Goal: Task Accomplishment & Management: Manage account settings

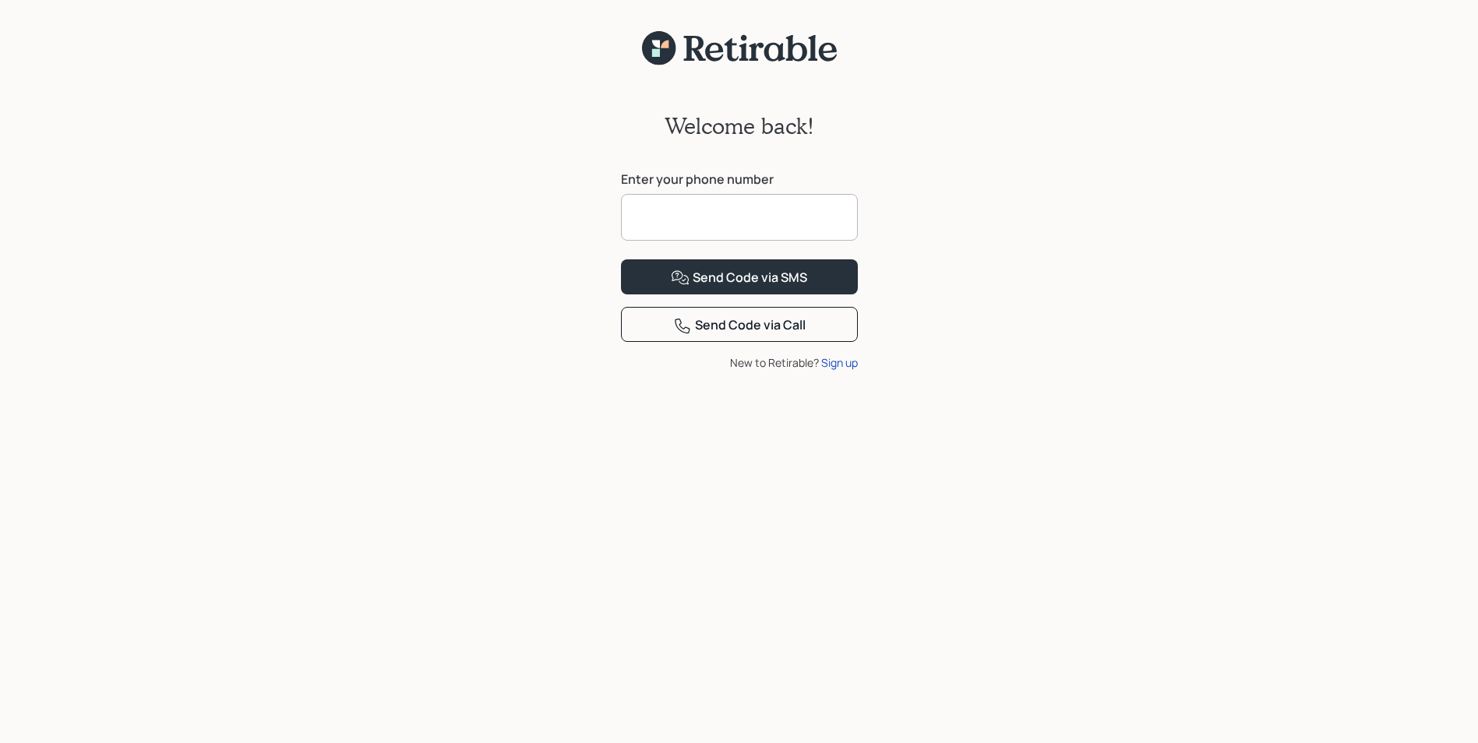
click at [654, 218] on input at bounding box center [739, 217] width 237 height 47
type input "**********"
click at [788, 288] on div "Send Code via SMS" at bounding box center [739, 278] width 136 height 19
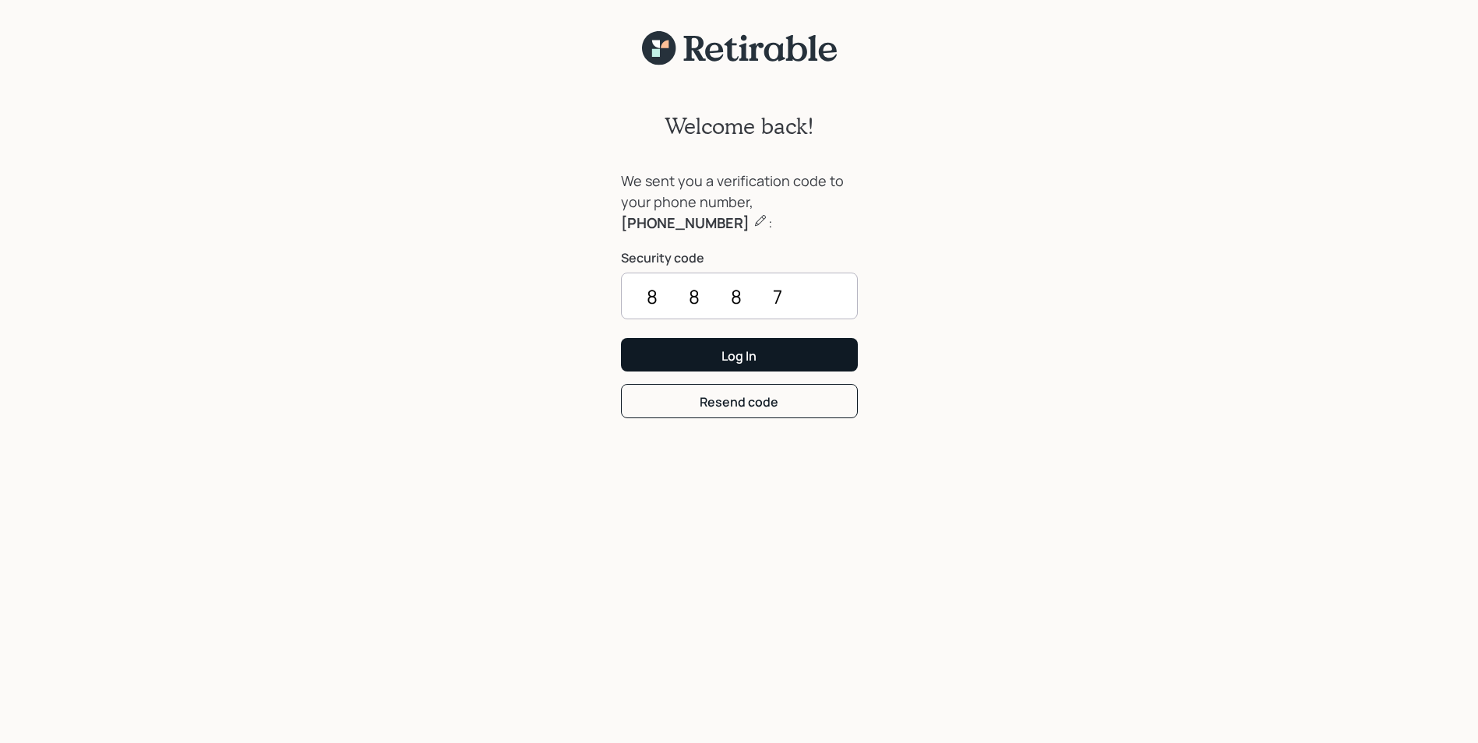
type input "8887"
click at [746, 362] on div "Log In" at bounding box center [738, 355] width 35 height 17
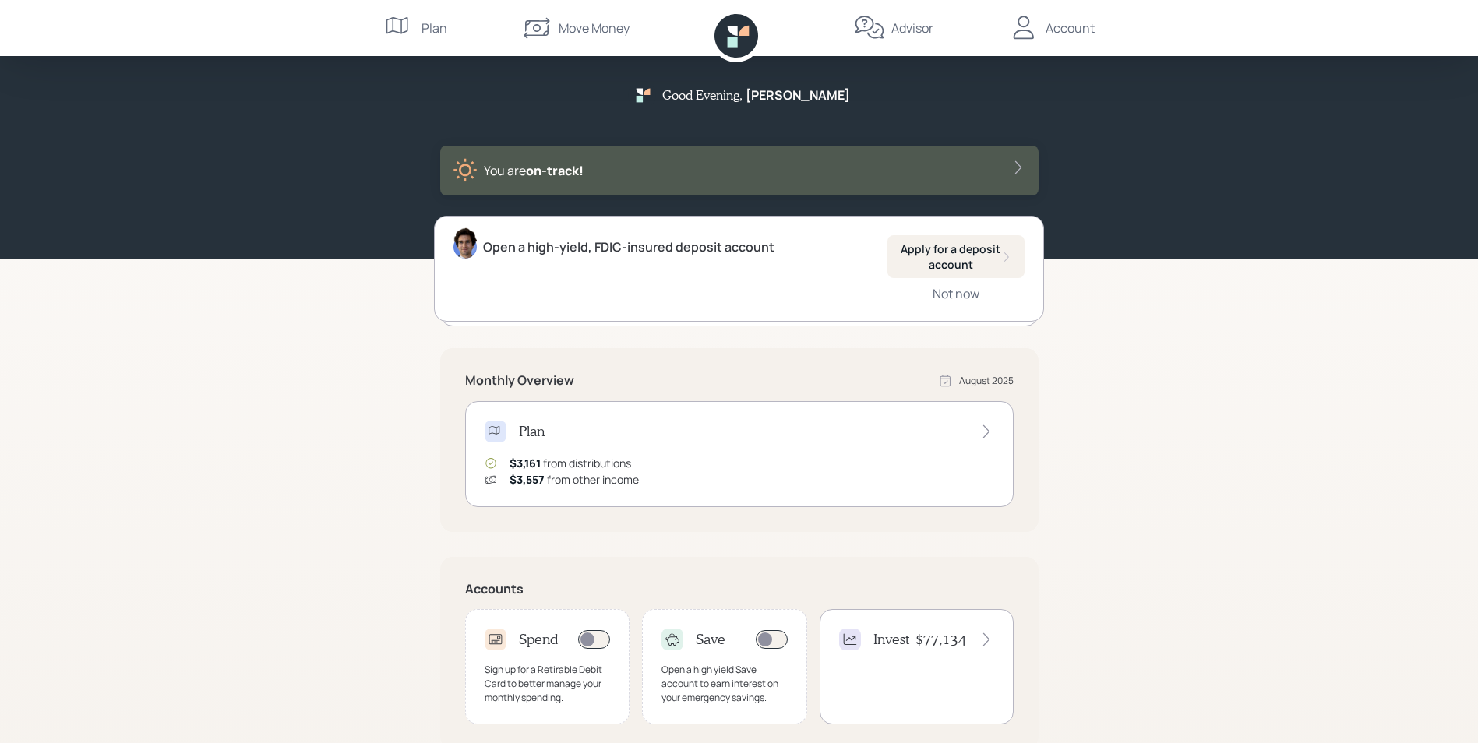
click at [595, 25] on div "Move Money" at bounding box center [594, 28] width 71 height 19
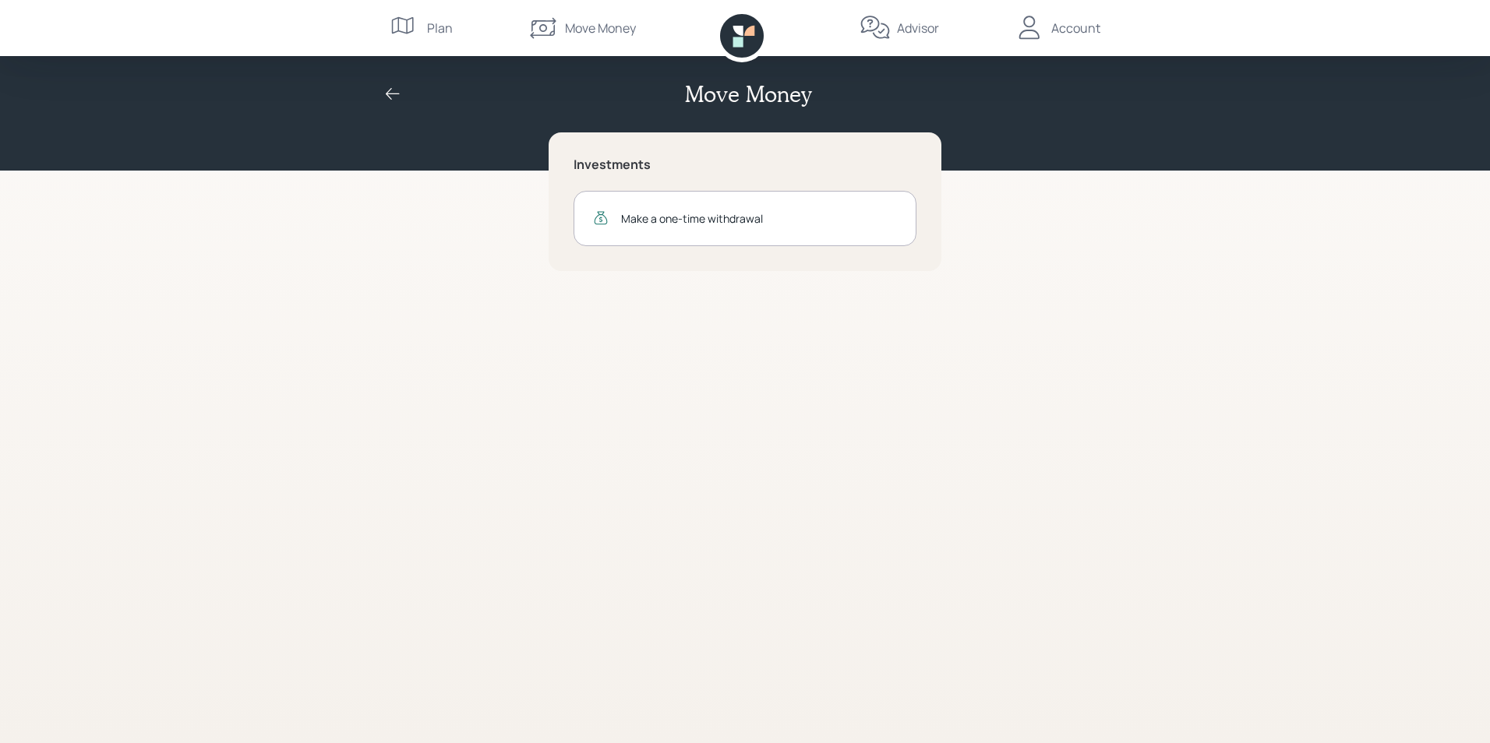
click at [391, 95] on icon at bounding box center [392, 94] width 19 height 19
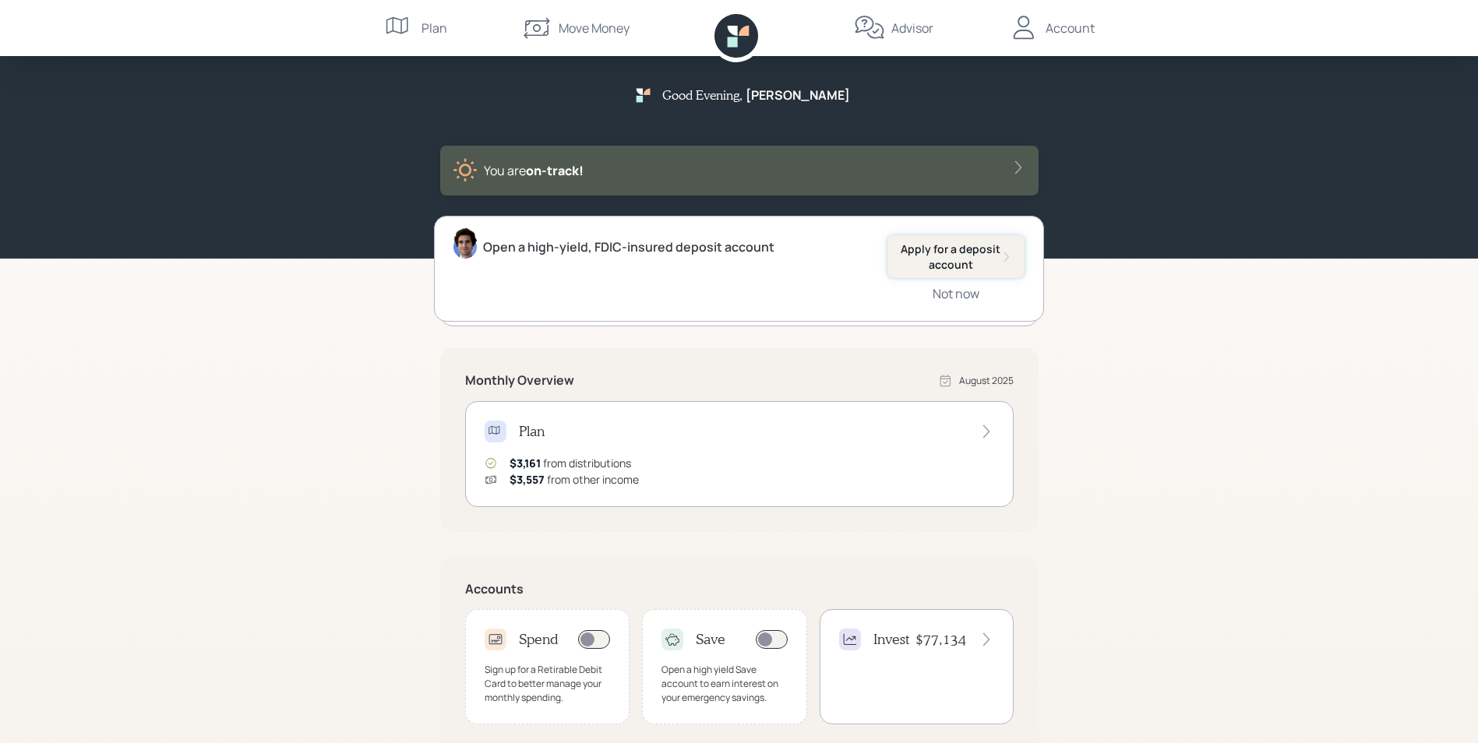
click at [944, 261] on div "Apply for a deposit account" at bounding box center [956, 257] width 112 height 30
click at [1061, 24] on div "Account" at bounding box center [1070, 28] width 49 height 19
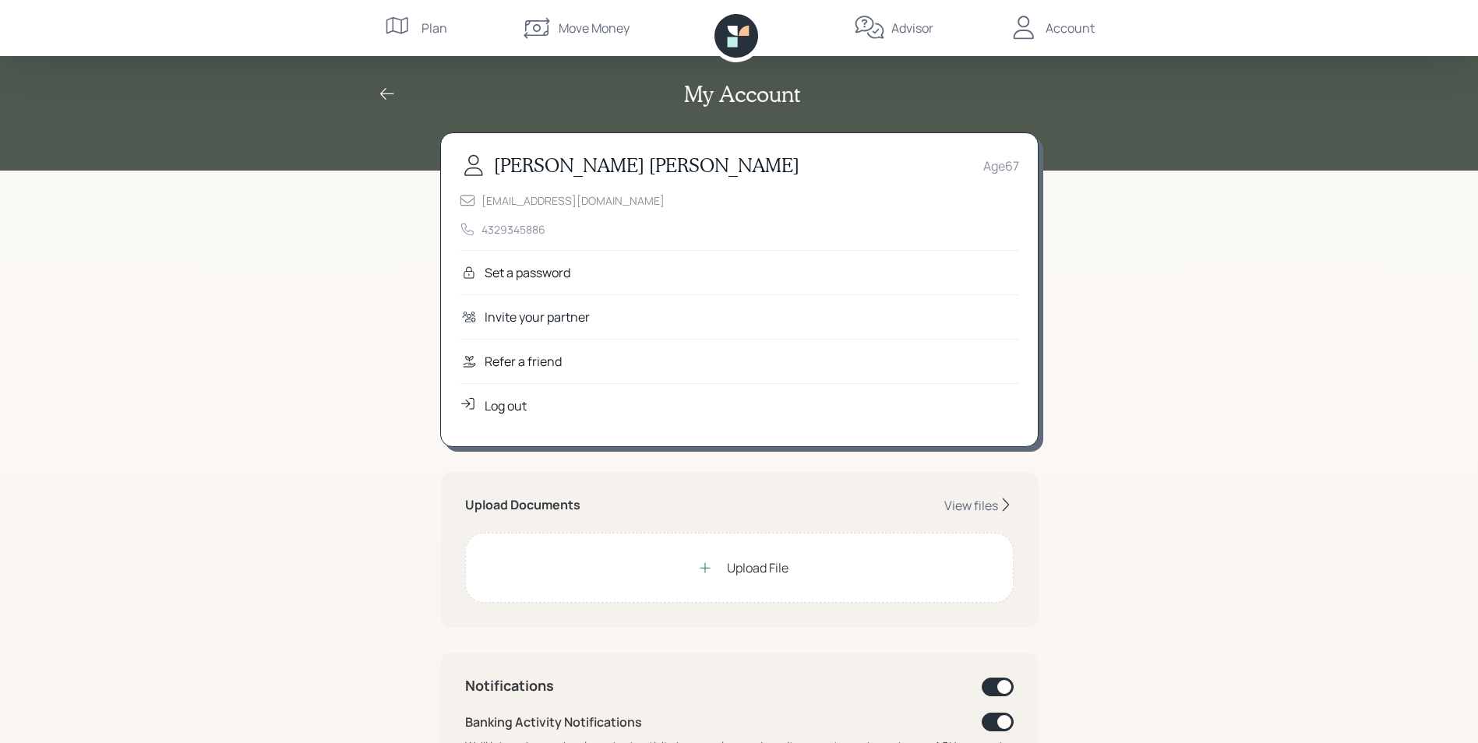
click at [388, 92] on icon at bounding box center [387, 94] width 19 height 19
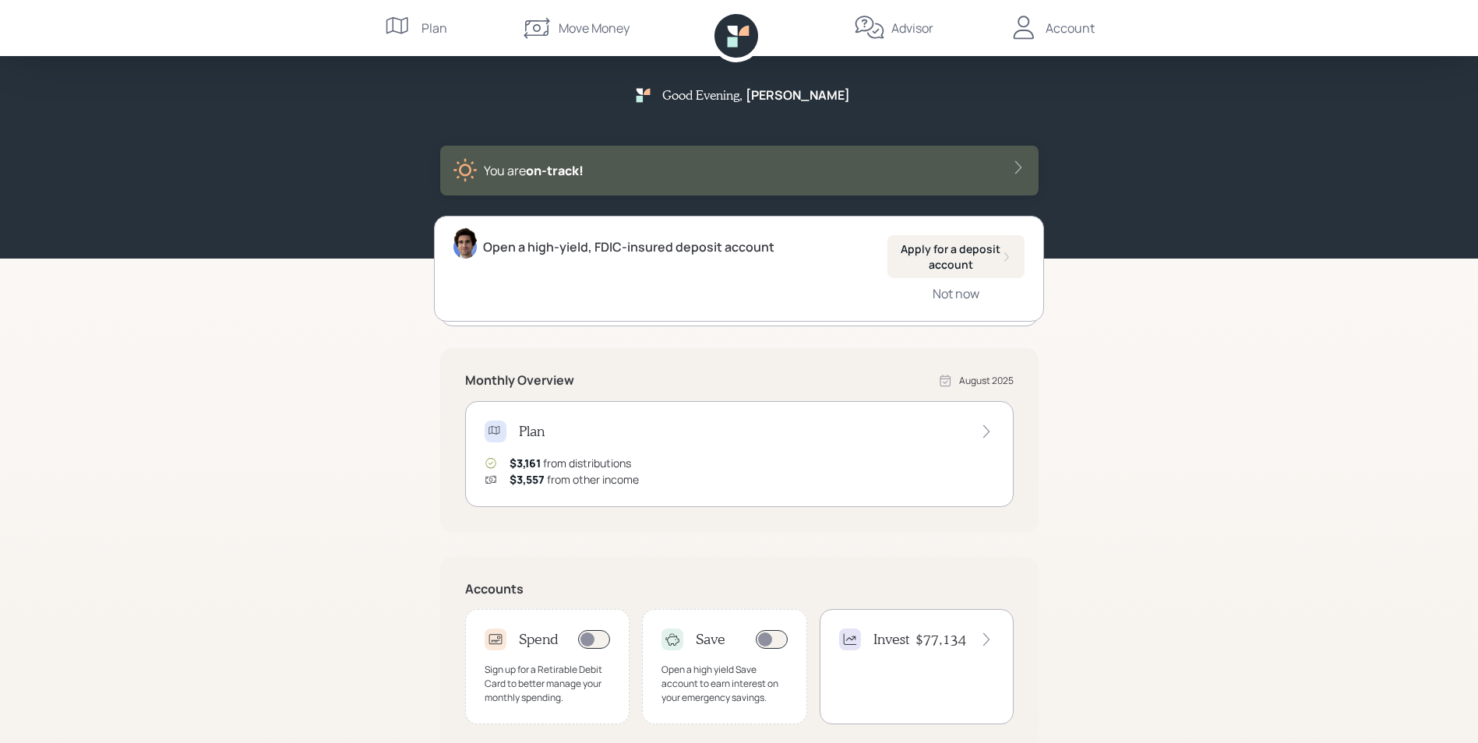
click at [576, 275] on div "Open a high-yield, FDIC-insured deposit account Apply for a deposit account Not…" at bounding box center [739, 269] width 610 height 106
click at [749, 39] on icon at bounding box center [736, 36] width 44 height 44
click at [918, 26] on div "Advisor" at bounding box center [912, 28] width 42 height 19
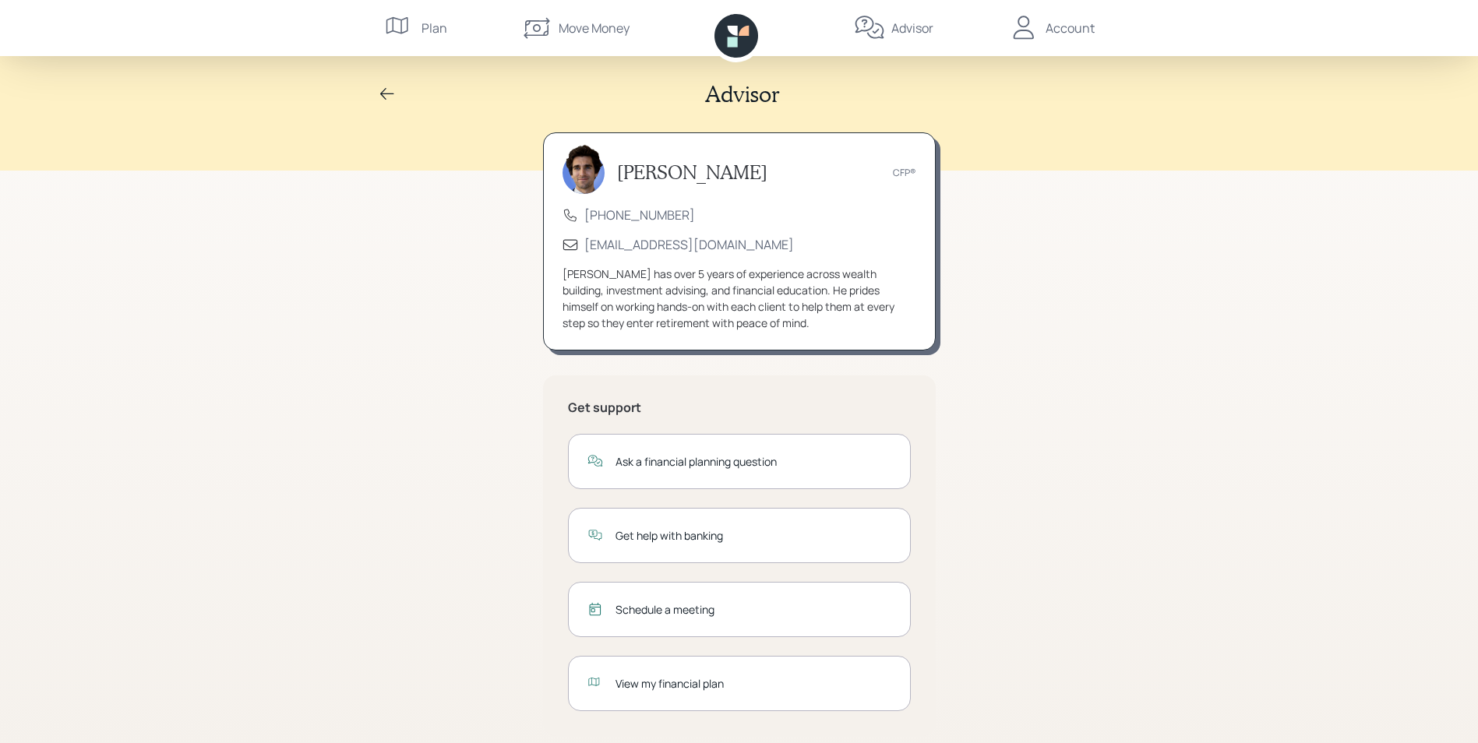
click at [601, 28] on div "Move Money" at bounding box center [594, 28] width 71 height 19
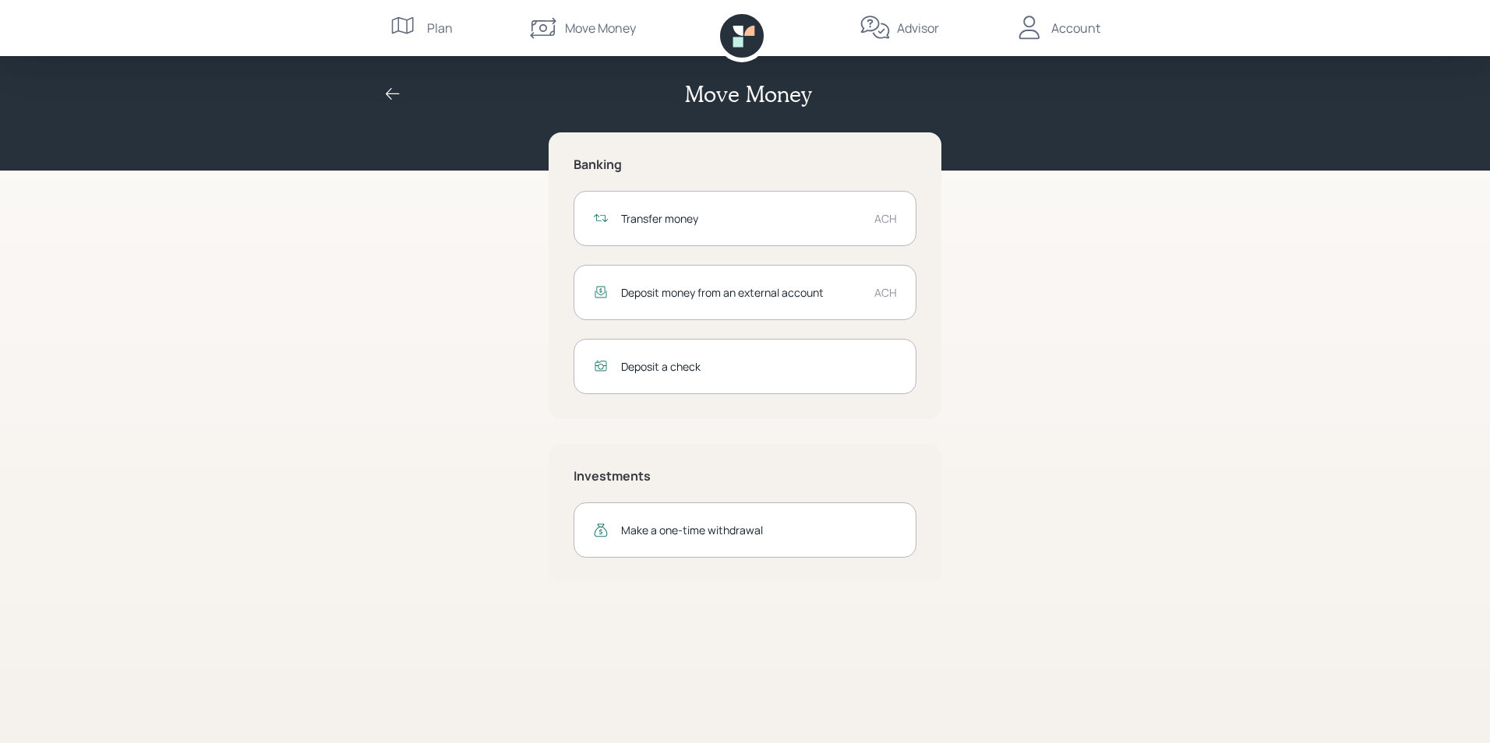
click at [697, 292] on div "Deposit money from an external account" at bounding box center [741, 292] width 241 height 16
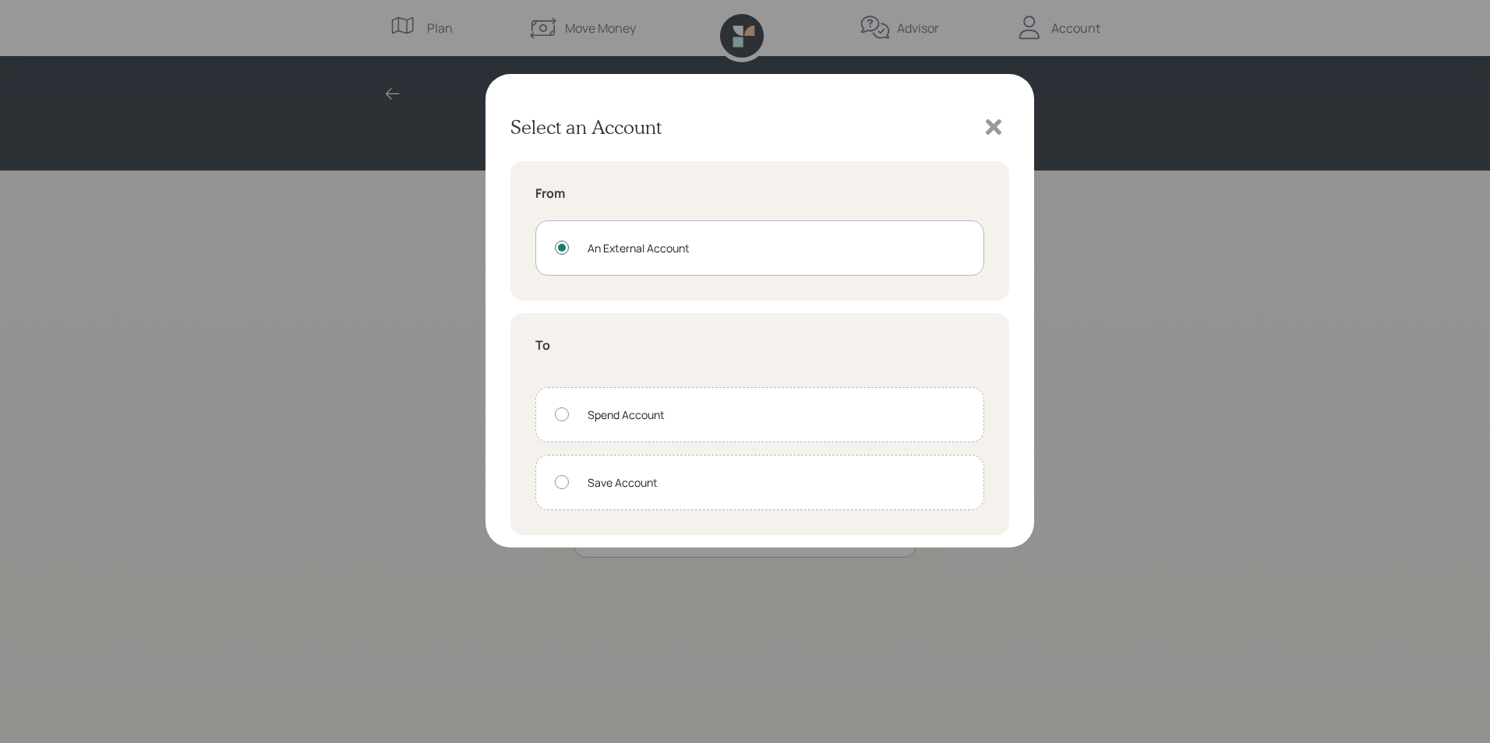
click at [990, 124] on icon at bounding box center [994, 127] width 16 height 16
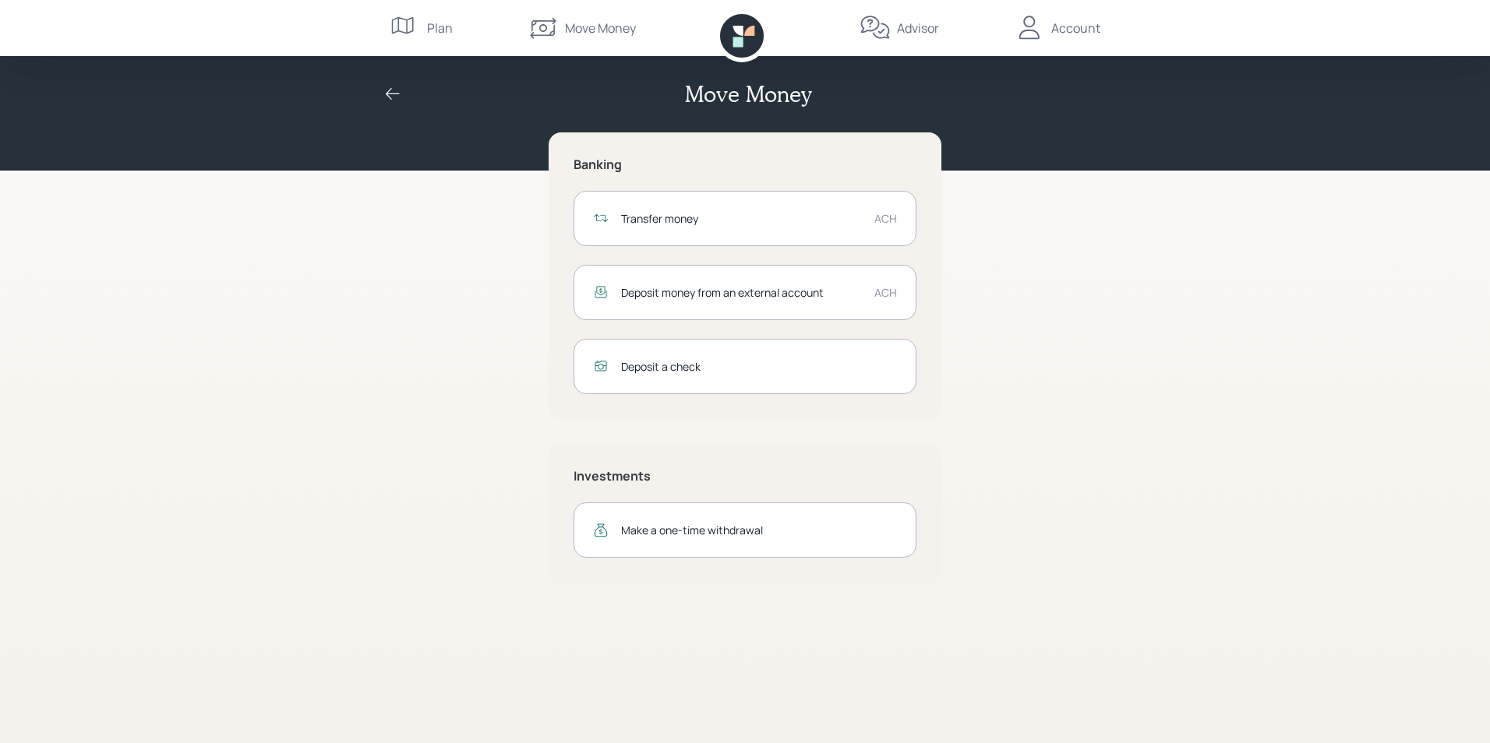
click at [761, 208] on div "Transfer money ACH" at bounding box center [744, 218] width 343 height 55
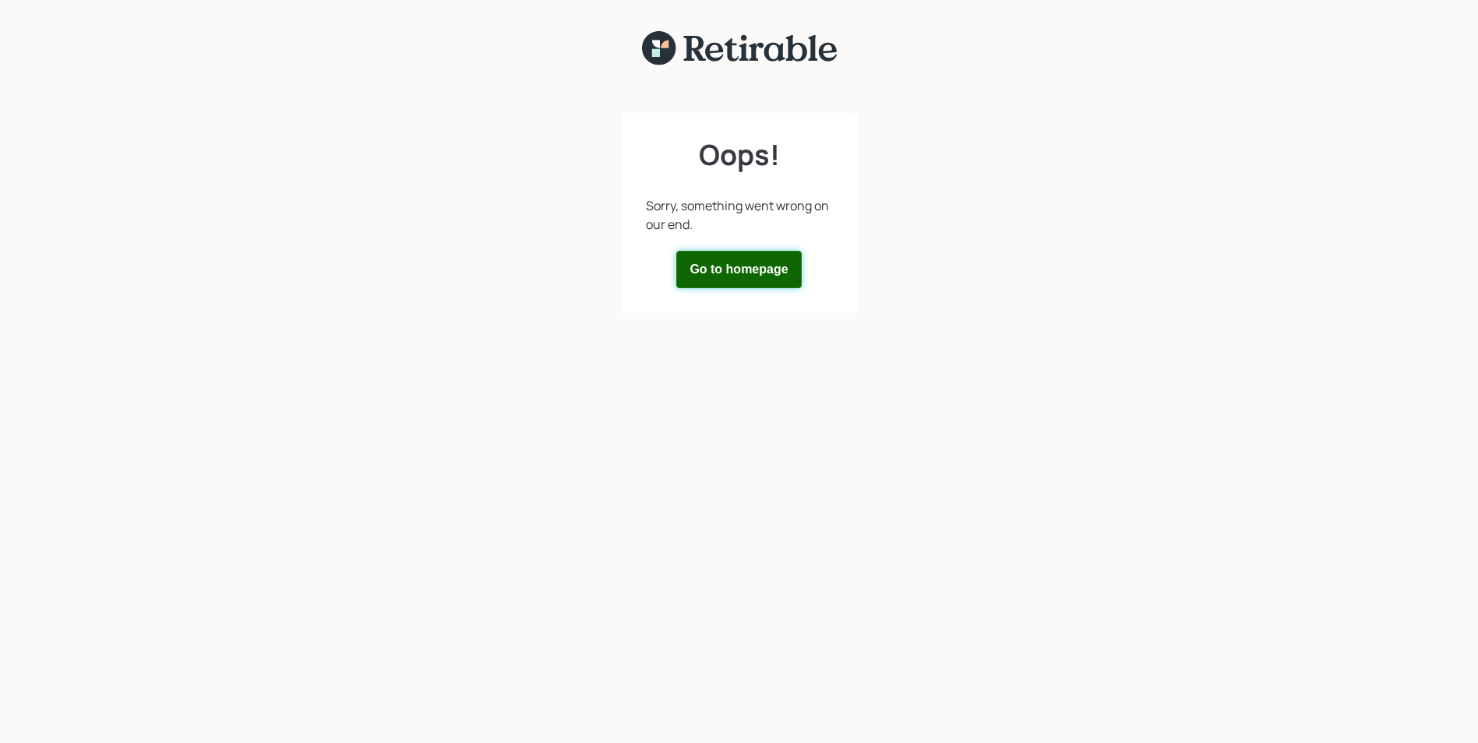
click at [764, 276] on button "Go to homepage" at bounding box center [738, 269] width 125 height 37
click at [753, 270] on button "Go to homepage" at bounding box center [738, 269] width 125 height 37
click at [739, 271] on button "Go to homepage" at bounding box center [738, 269] width 125 height 37
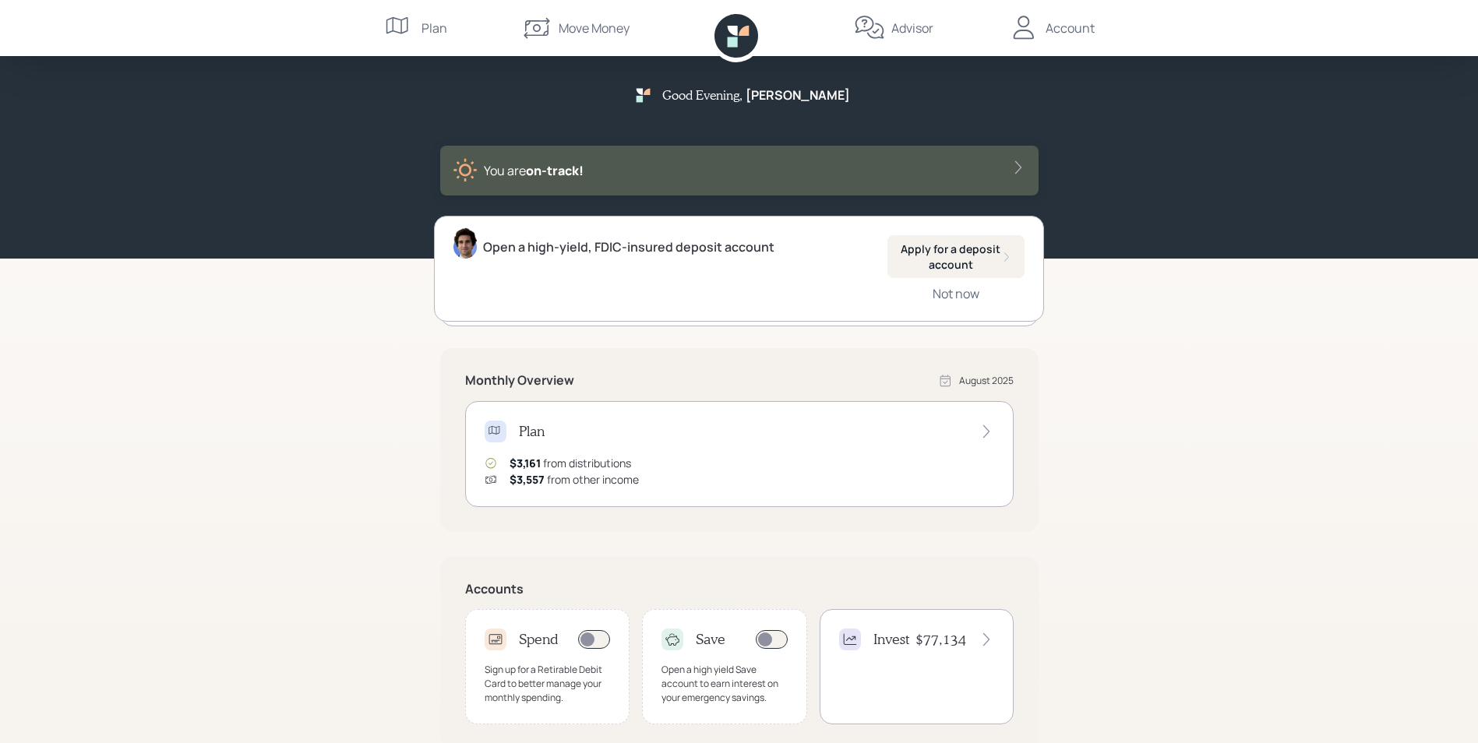
click at [1051, 33] on div "Account" at bounding box center [1070, 28] width 49 height 19
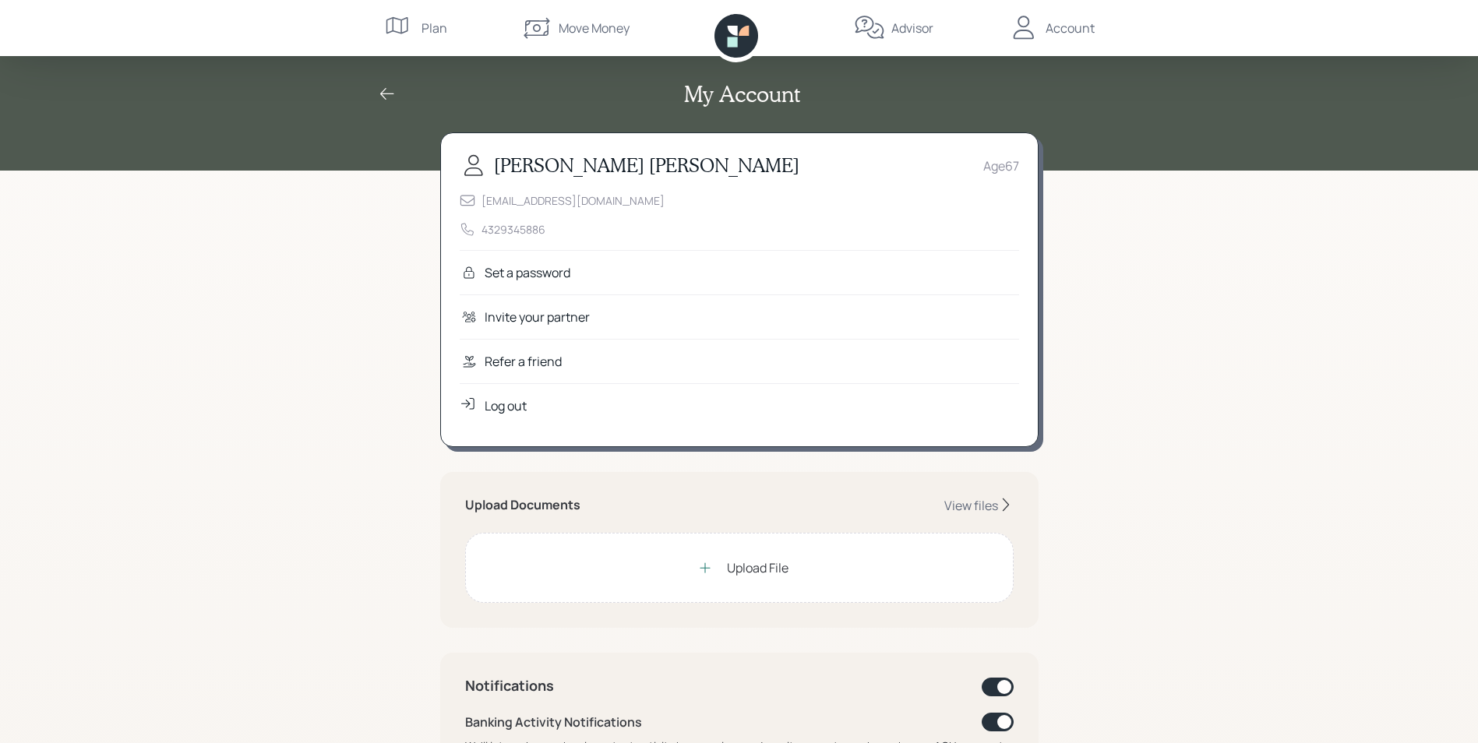
click at [514, 404] on div "Log out" at bounding box center [506, 406] width 42 height 19
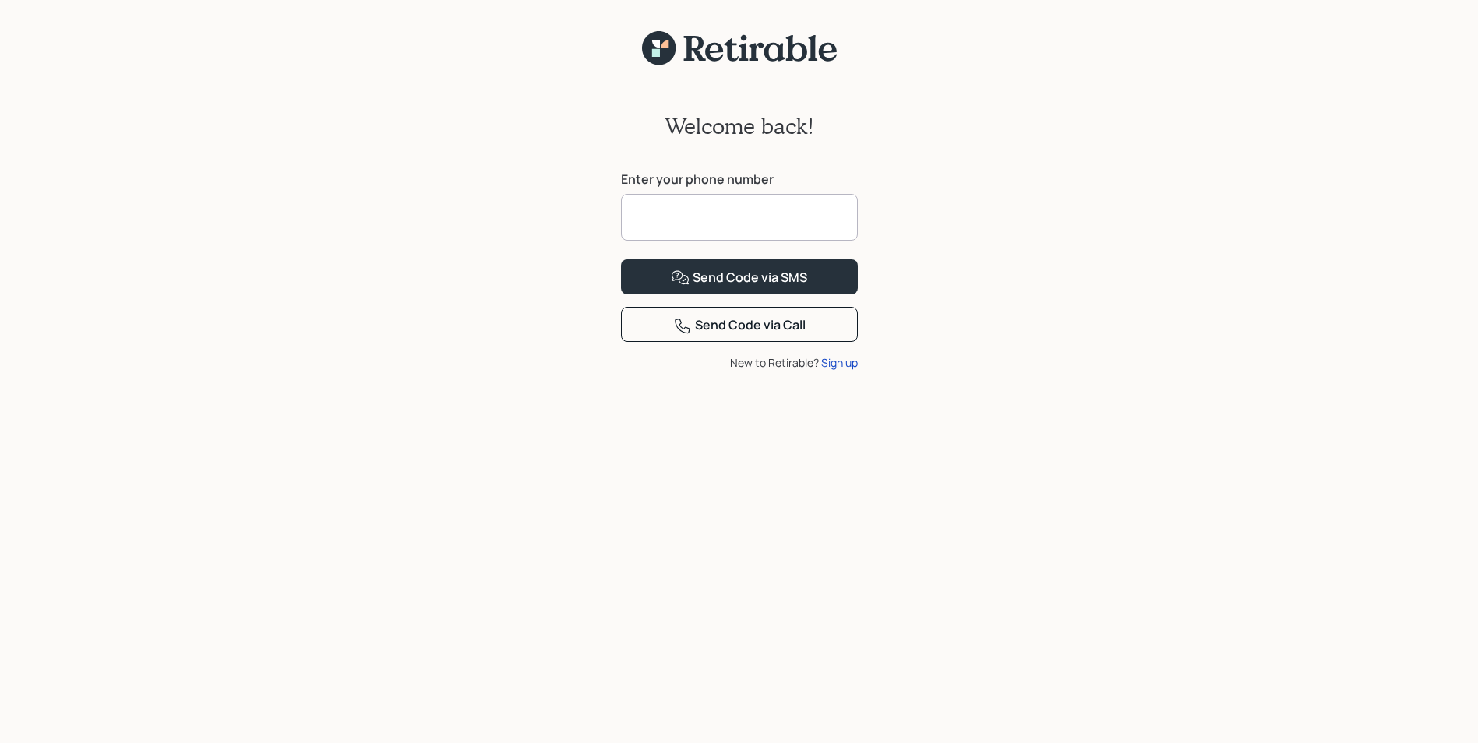
click at [718, 223] on input at bounding box center [739, 217] width 237 height 47
type input "**********"
click at [764, 288] on div "Send Code via SMS" at bounding box center [739, 278] width 136 height 19
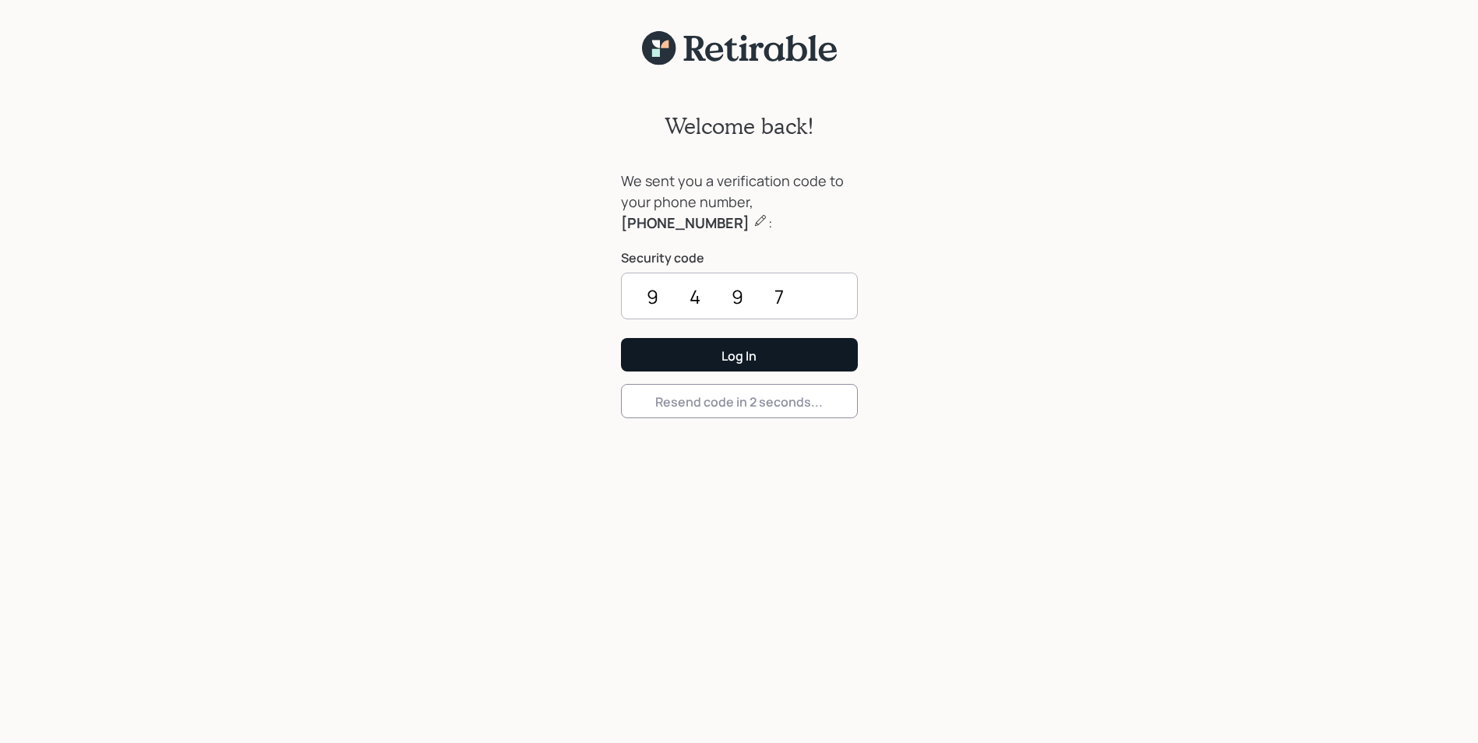
type input "9497"
click at [746, 356] on div "Log In" at bounding box center [738, 355] width 35 height 17
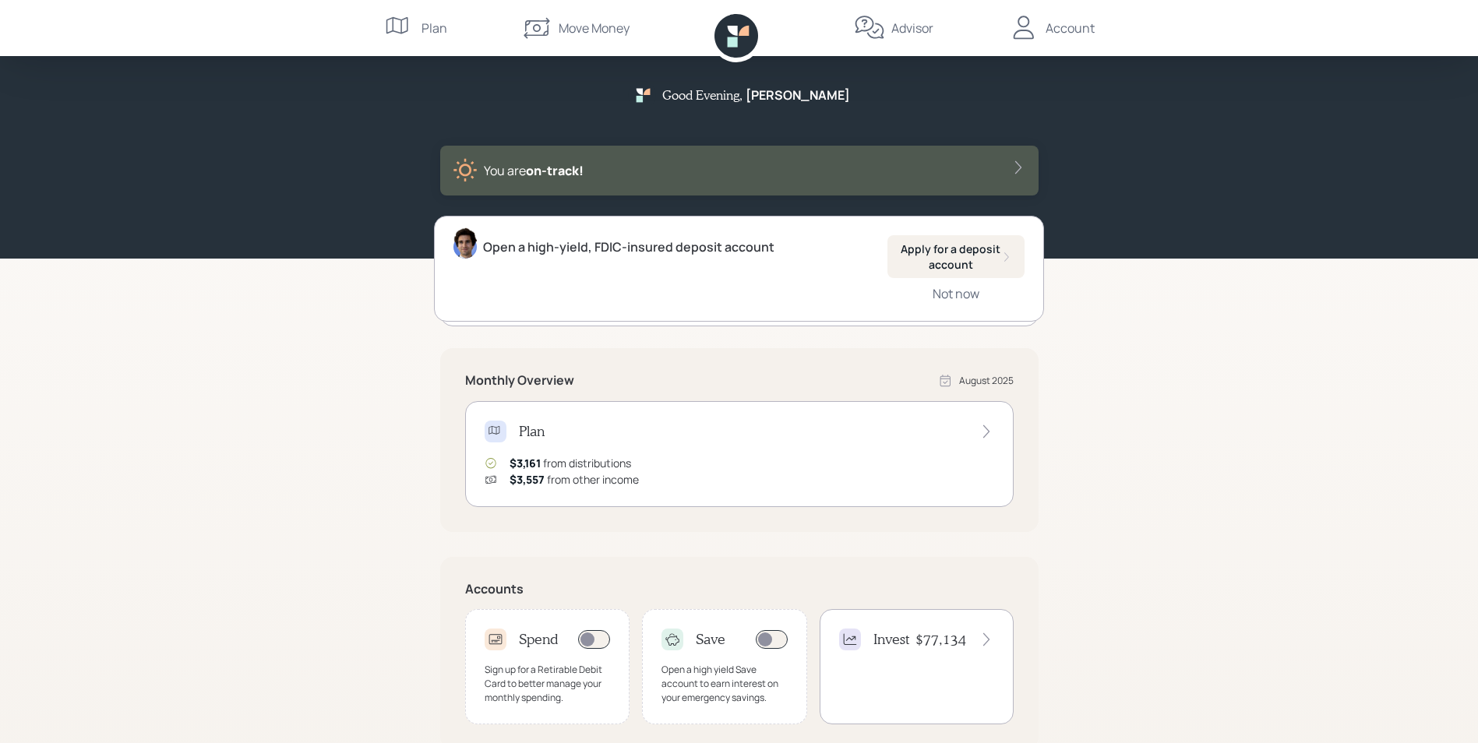
click at [1046, 28] on div "Account" at bounding box center [1070, 28] width 49 height 19
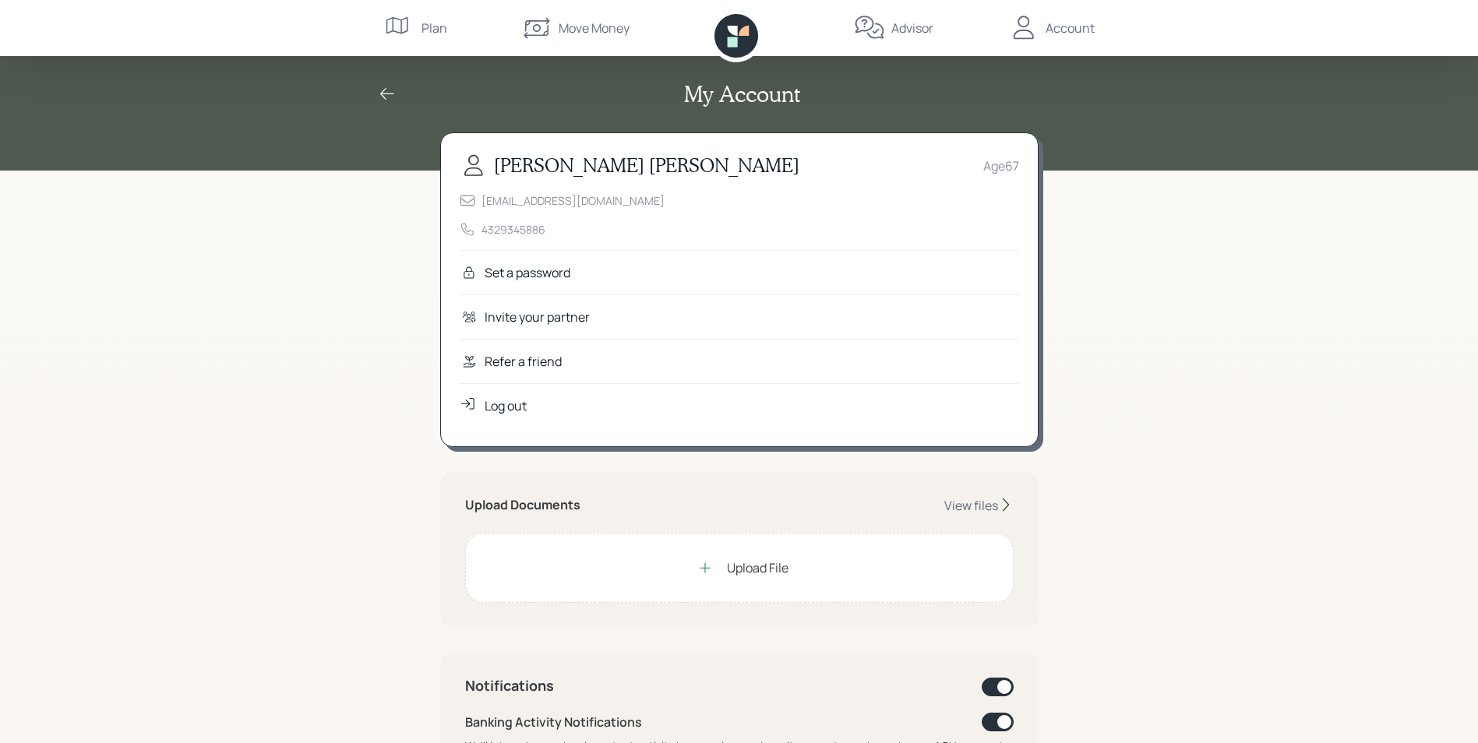
click at [506, 400] on div "Log out" at bounding box center [506, 406] width 42 height 19
